Goal: Task Accomplishment & Management: Use online tool/utility

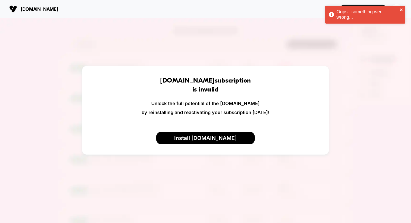
click at [400, 8] on icon "close" at bounding box center [401, 10] width 4 height 4
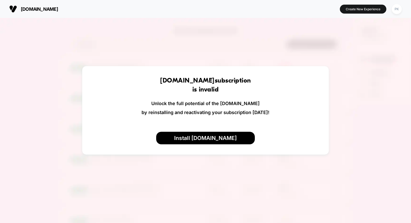
click at [394, 10] on div "Oops.. something went wrong... [DOMAIN_NAME] Create New Experience PK [DOMAIN_N…" at bounding box center [205, 111] width 411 height 223
click at [395, 9] on div "PK" at bounding box center [396, 9] width 10 height 10
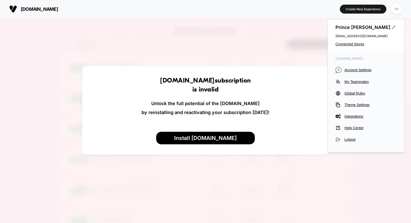
click at [353, 41] on div "Prince Kamboj [EMAIL_ADDRESS][DOMAIN_NAME] Connected Stores" at bounding box center [365, 36] width 76 height 32
click at [352, 43] on span "Connected Stores" at bounding box center [365, 44] width 61 height 4
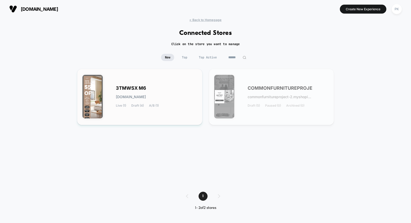
click at [175, 86] on div "3TMWSX M6 [DOMAIN_NAME] Live (1) Draft (4) A/B (1)" at bounding box center [156, 96] width 81 height 21
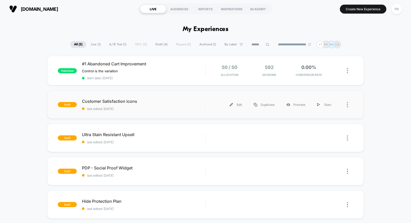
click at [193, 98] on div "draft Customer Satisfaction icons last edited: [DATE] Edit Duplicate Preview St…" at bounding box center [205, 105] width 316 height 28
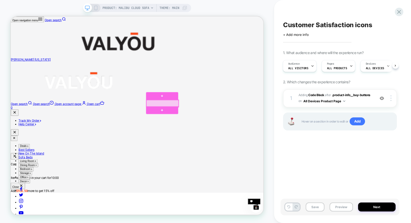
click at [204, 129] on div at bounding box center [212, 132] width 43 height 9
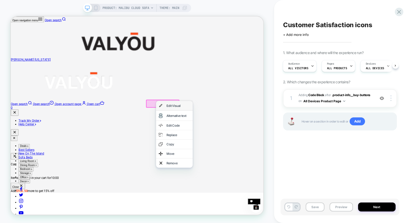
click at [211, 137] on img at bounding box center [210, 135] width 5 height 7
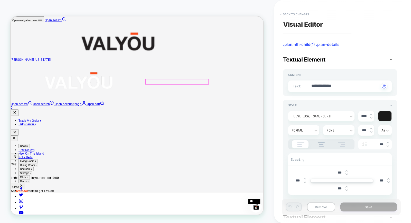
scroll to position [82, 0]
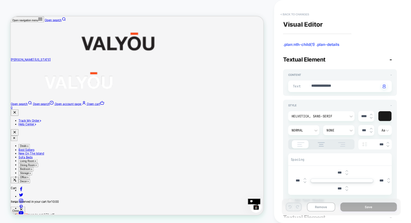
click at [282, 15] on button "< Back to changes" at bounding box center [295, 14] width 34 height 8
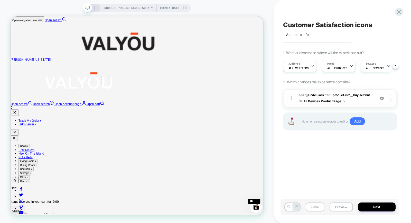
scroll to position [0, 0]
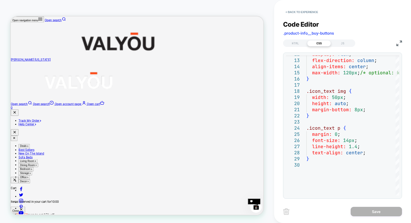
click at [266, 7] on div "PRODUCT: Malibu Cloud Sofa PRODUCT: Malibu Cloud Sofa Theme: MAIN" at bounding box center [137, 111] width 274 height 213
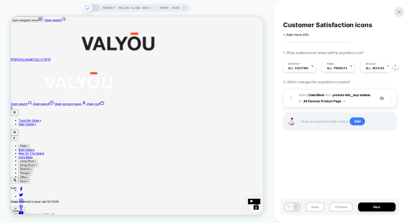
click at [400, 12] on icon at bounding box center [398, 11] width 7 height 7
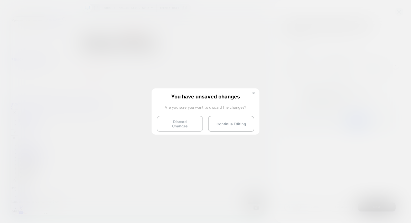
click at [178, 122] on button "Discard Changes" at bounding box center [180, 124] width 46 height 16
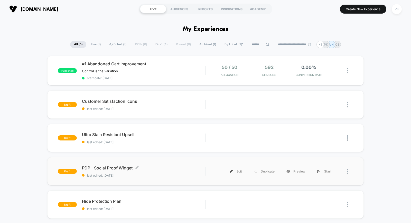
click at [185, 170] on div "PDP - Social Proof Widget Click to edit experience details Click to edit experi…" at bounding box center [143, 172] width 123 height 12
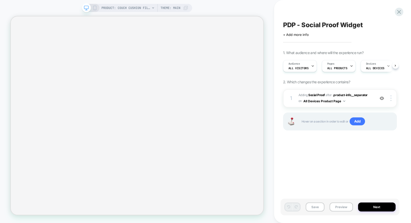
scroll to position [0, 0]
click at [360, 95] on span ".product-info__separator" at bounding box center [349, 95] width 35 height 4
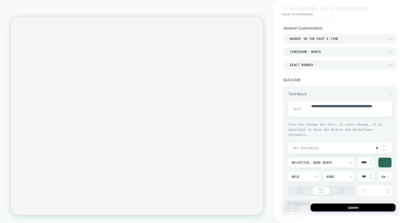
scroll to position [16, 0]
click at [257, 10] on div "PRODUCT: Couch Cushion Filling | Feather Flow PRODUCT: Couch Cushion Filling | …" at bounding box center [137, 111] width 274 height 213
click at [272, 11] on div "PRODUCT: Couch Cushion Filling | Feather Flow PRODUCT: Couch Cushion Filling | …" at bounding box center [137, 111] width 274 height 213
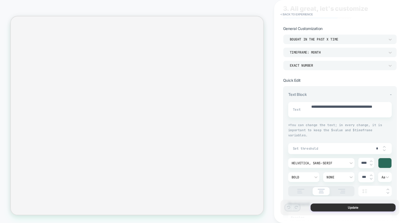
click at [321, 208] on button "Update" at bounding box center [352, 208] width 85 height 8
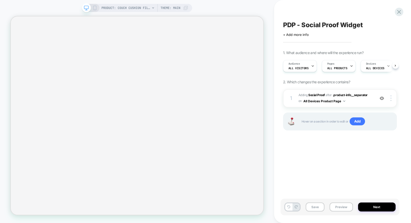
scroll to position [0, 0]
click at [316, 209] on button "Save" at bounding box center [314, 207] width 19 height 9
click at [94, 6] on icon at bounding box center [94, 8] width 5 height 5
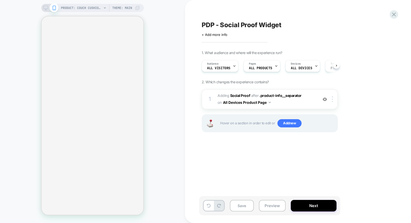
scroll to position [0, 0]
click at [293, 100] on span "#_loomi_addon_1756355718289 Adding Social Proof AFTER .product-info__separator …" at bounding box center [266, 99] width 98 height 14
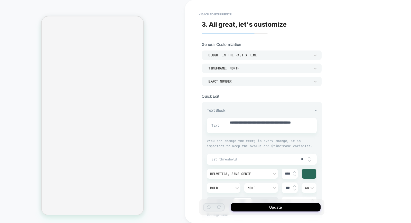
click at [294, 175] on img at bounding box center [294, 176] width 3 height 2
type textarea "*"
type input "****"
click at [294, 171] on img at bounding box center [294, 172] width 3 height 2
type textarea "*"
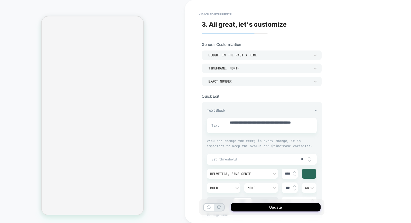
type input "****"
click at [256, 208] on button "Update" at bounding box center [275, 207] width 90 height 8
click at [196, 150] on div "**********" at bounding box center [298, 111] width 226 height 223
click at [391, 223] on div at bounding box center [205, 223] width 411 height 0
click at [252, 208] on button "Update" at bounding box center [275, 207] width 90 height 8
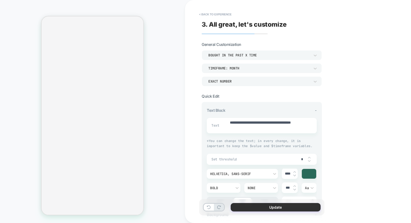
type textarea "*"
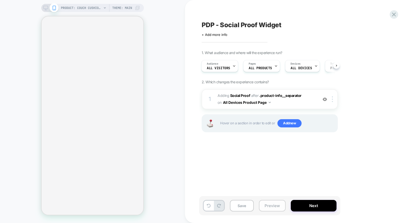
click at [265, 207] on button "Preview" at bounding box center [272, 206] width 27 height 12
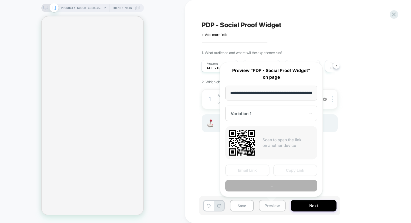
scroll to position [0, 99]
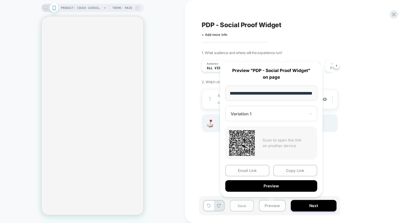
click at [234, 207] on button "Save" at bounding box center [242, 206] width 24 height 12
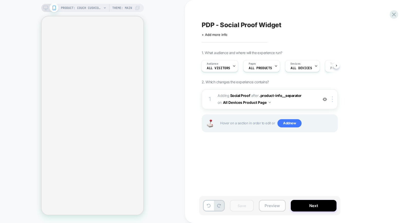
click at [271, 208] on button "Preview" at bounding box center [272, 206] width 27 height 12
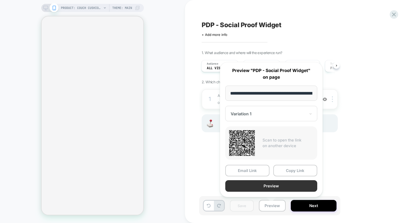
click at [267, 185] on button "Preview" at bounding box center [271, 186] width 92 height 12
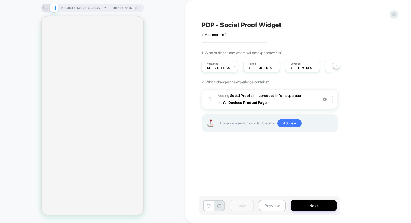
click at [393, 223] on div at bounding box center [205, 223] width 411 height 0
click at [393, 13] on icon at bounding box center [393, 14] width 7 height 7
